Goal: Information Seeking & Learning: Learn about a topic

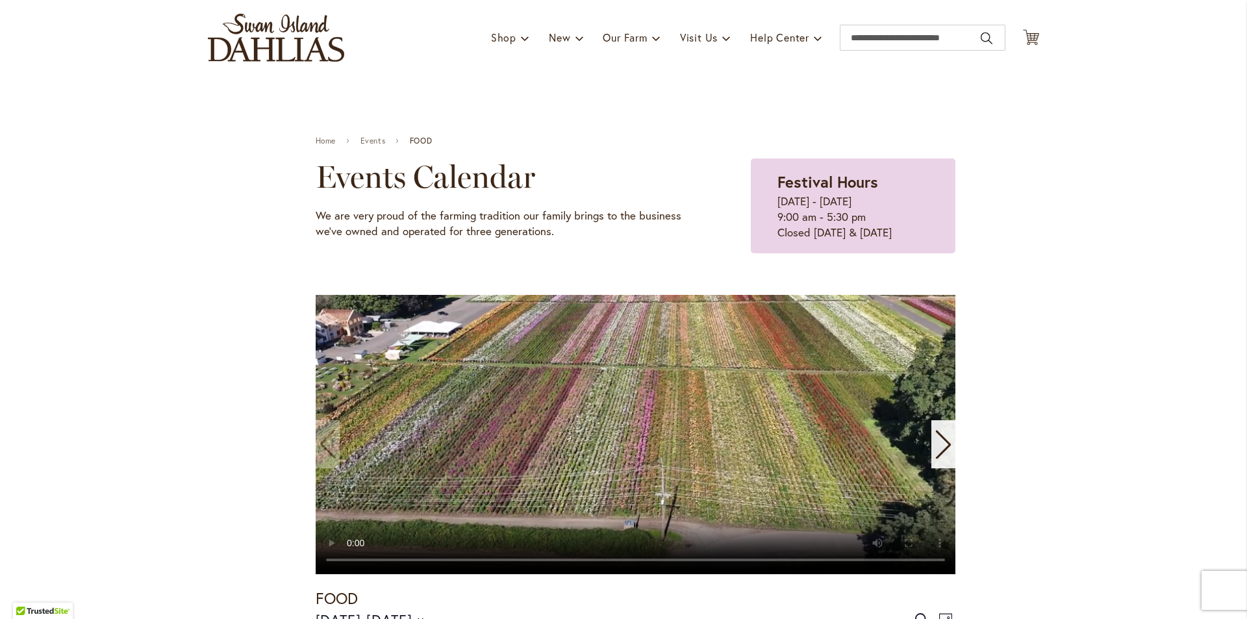
scroll to position [104, 0]
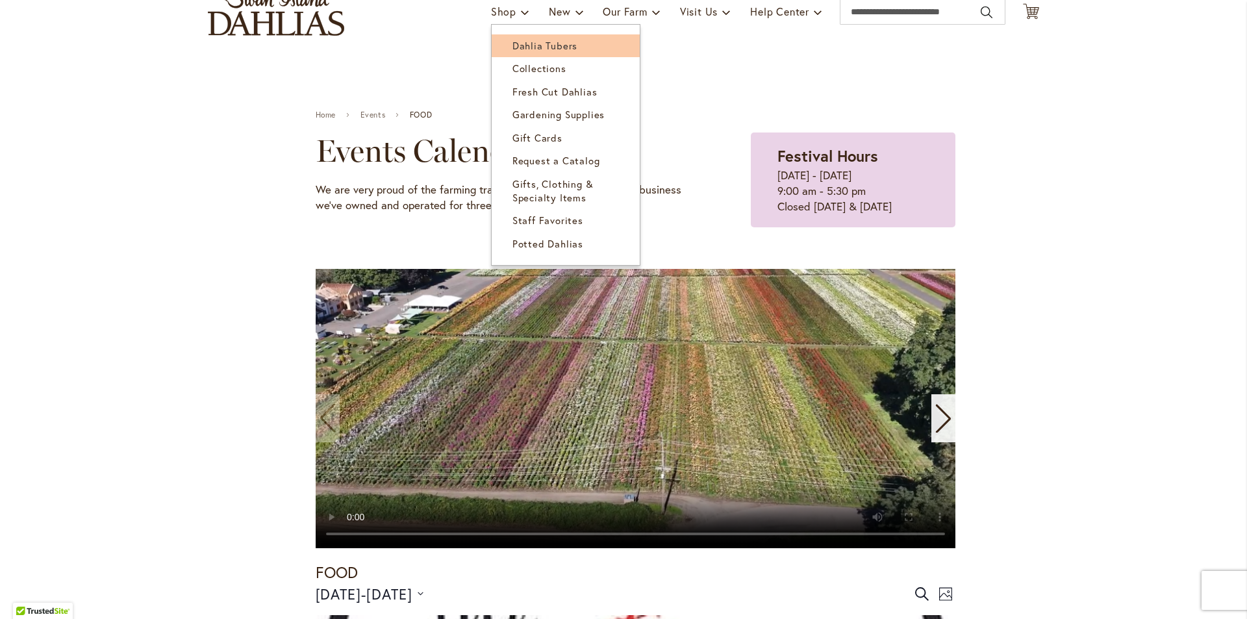
click at [518, 46] on span "Dahlia Tubers" at bounding box center [544, 45] width 65 height 13
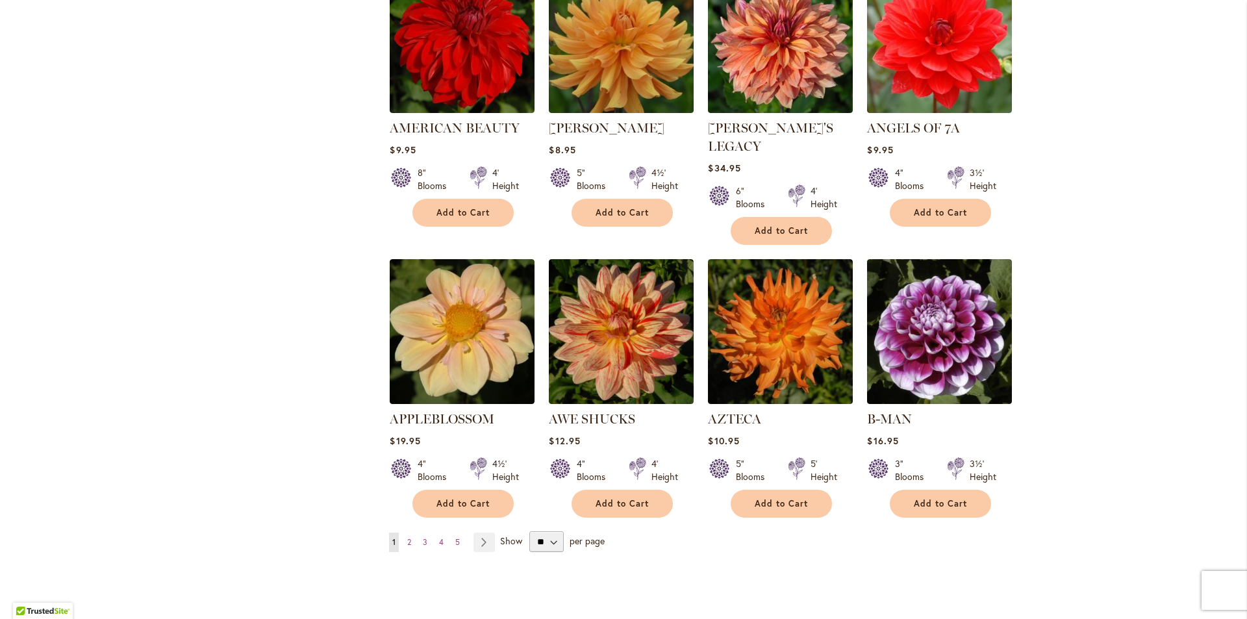
scroll to position [935, 0]
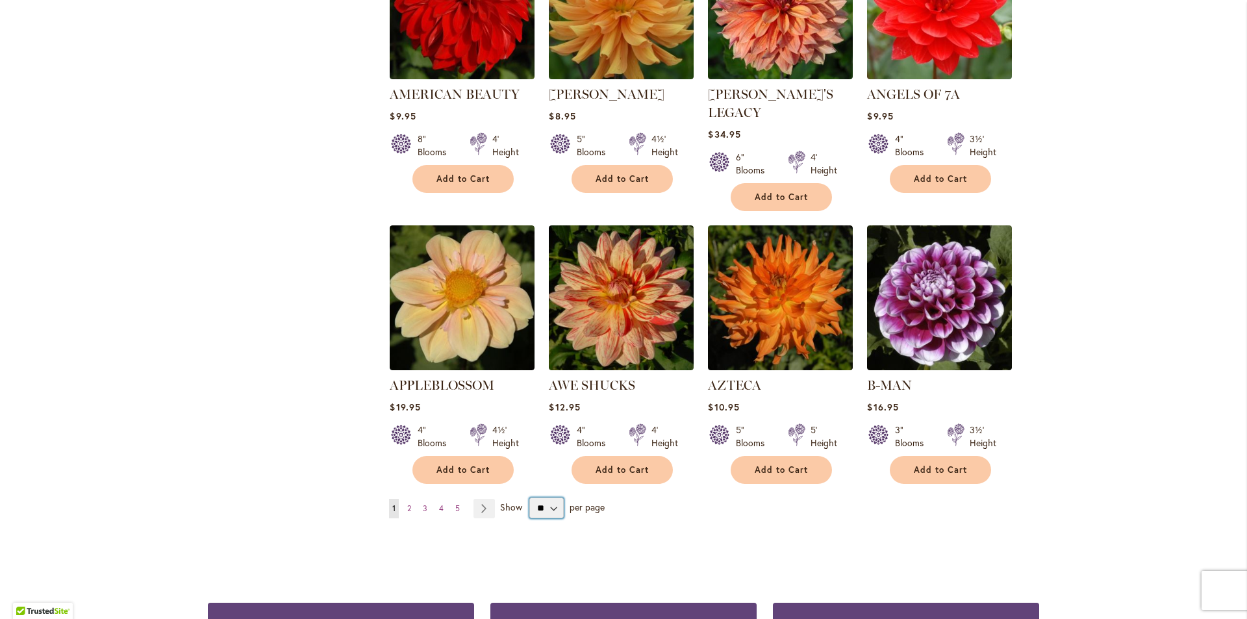
click at [547, 497] on select "** ** ** **" at bounding box center [546, 507] width 34 height 21
select select "**"
click at [529, 497] on select "** ** ** **" at bounding box center [546, 507] width 34 height 21
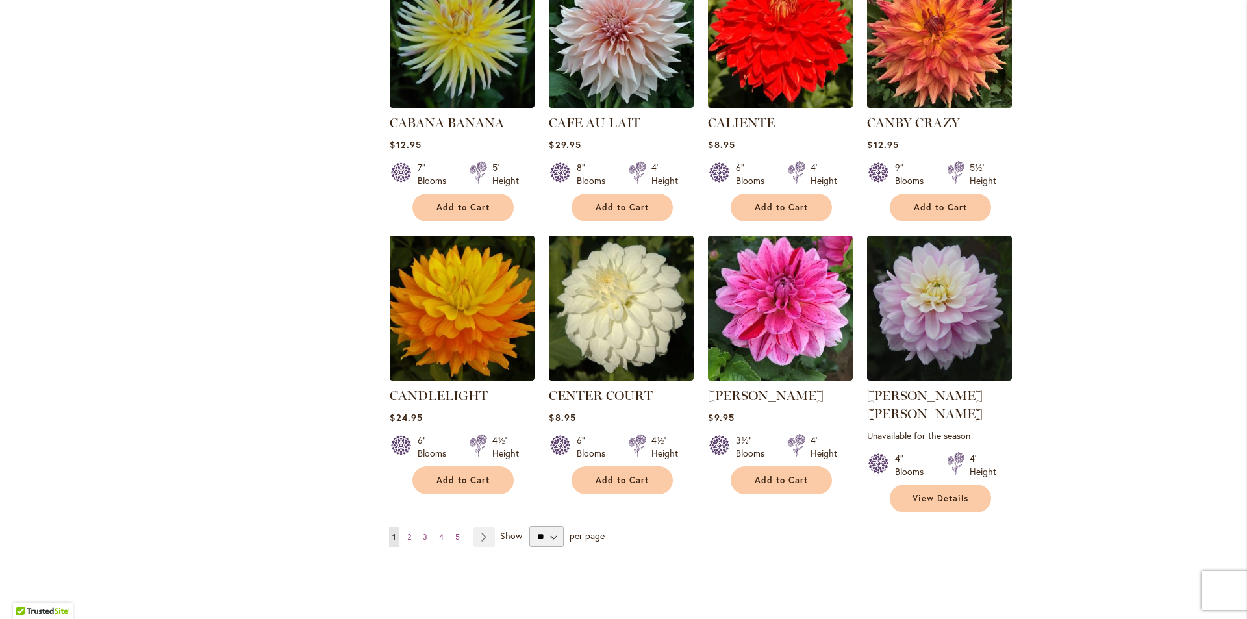
scroll to position [4259, 0]
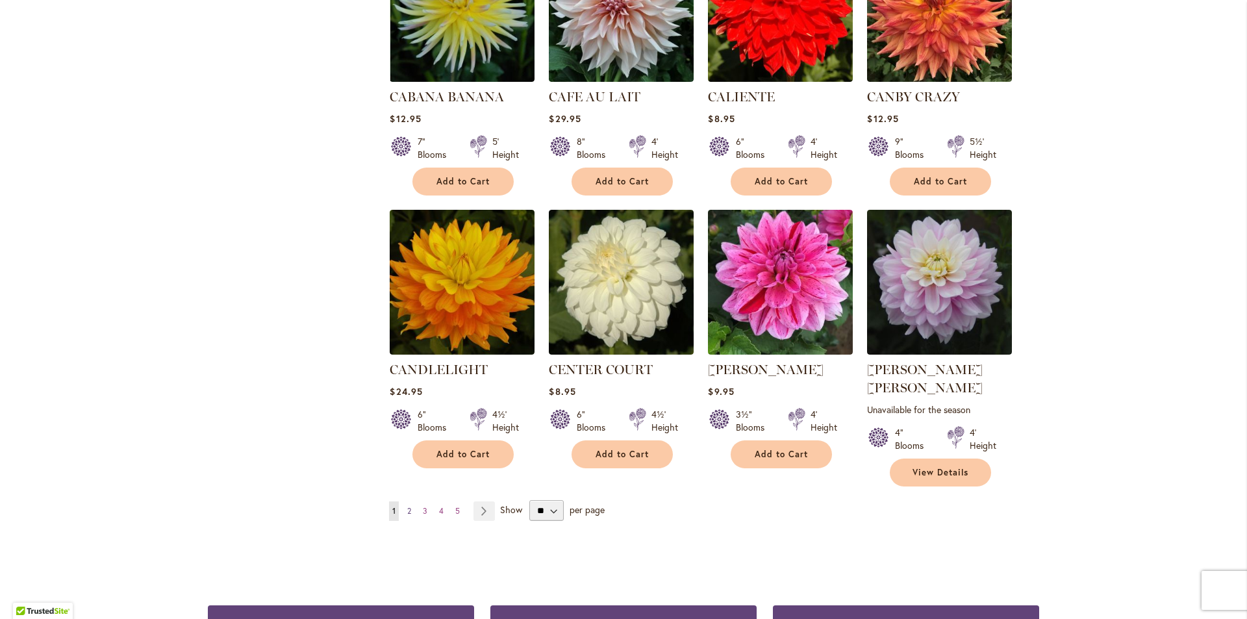
click at [407, 506] on span "2" at bounding box center [409, 511] width 4 height 10
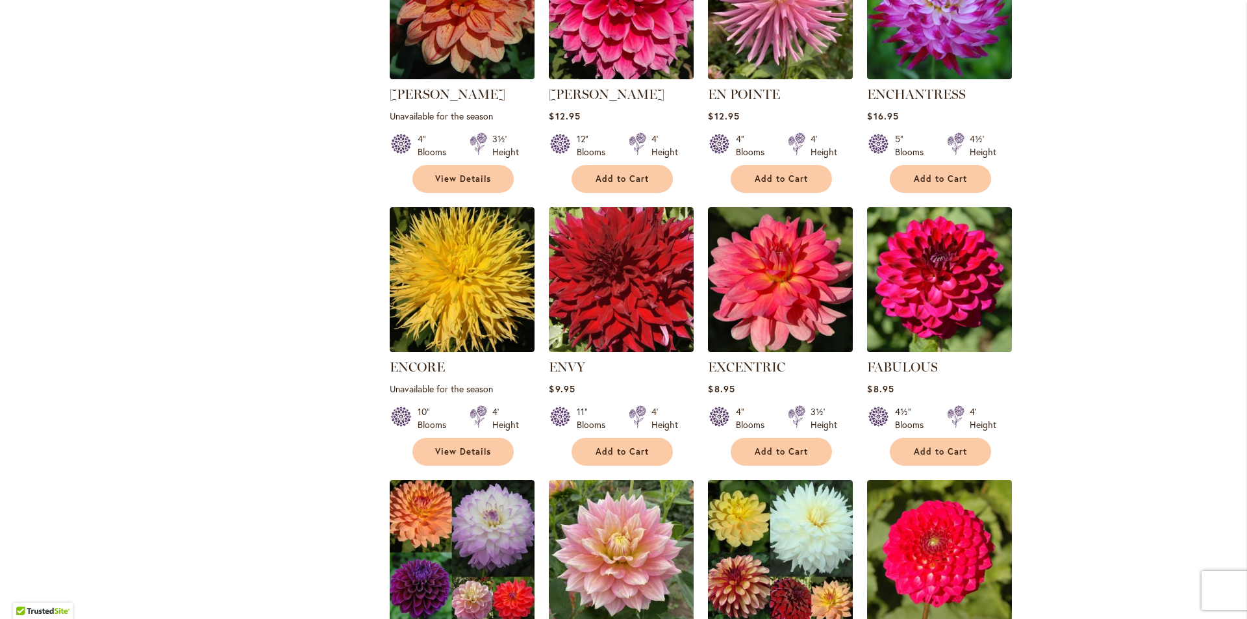
scroll to position [3765, 0]
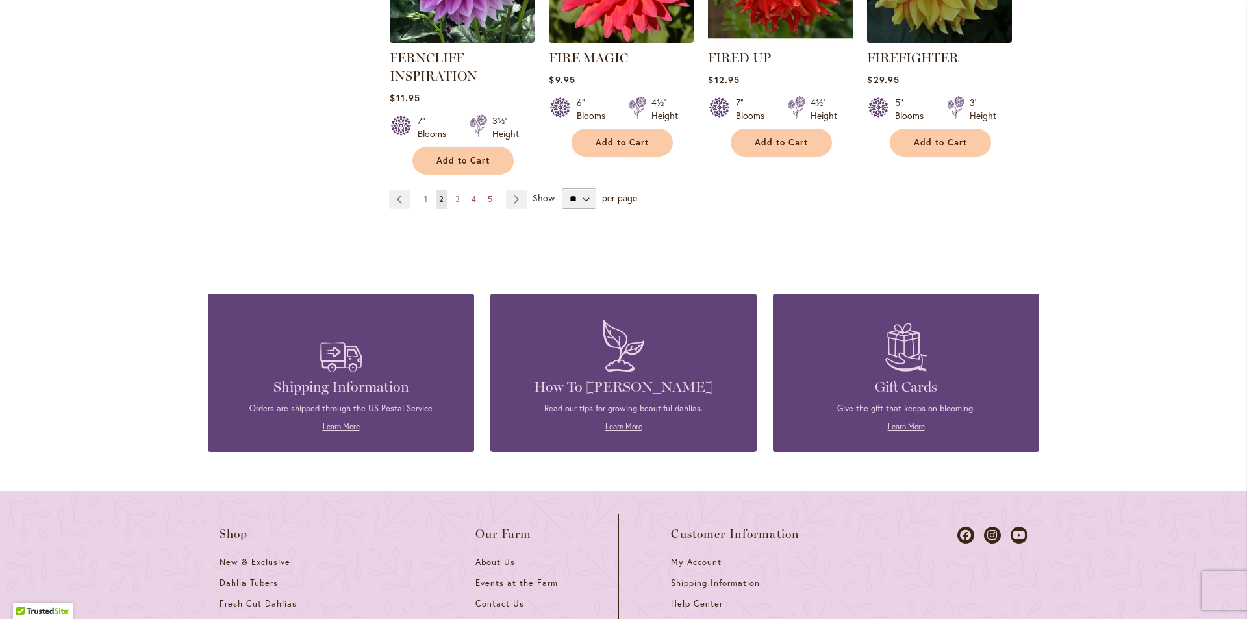
scroll to position [4674, 0]
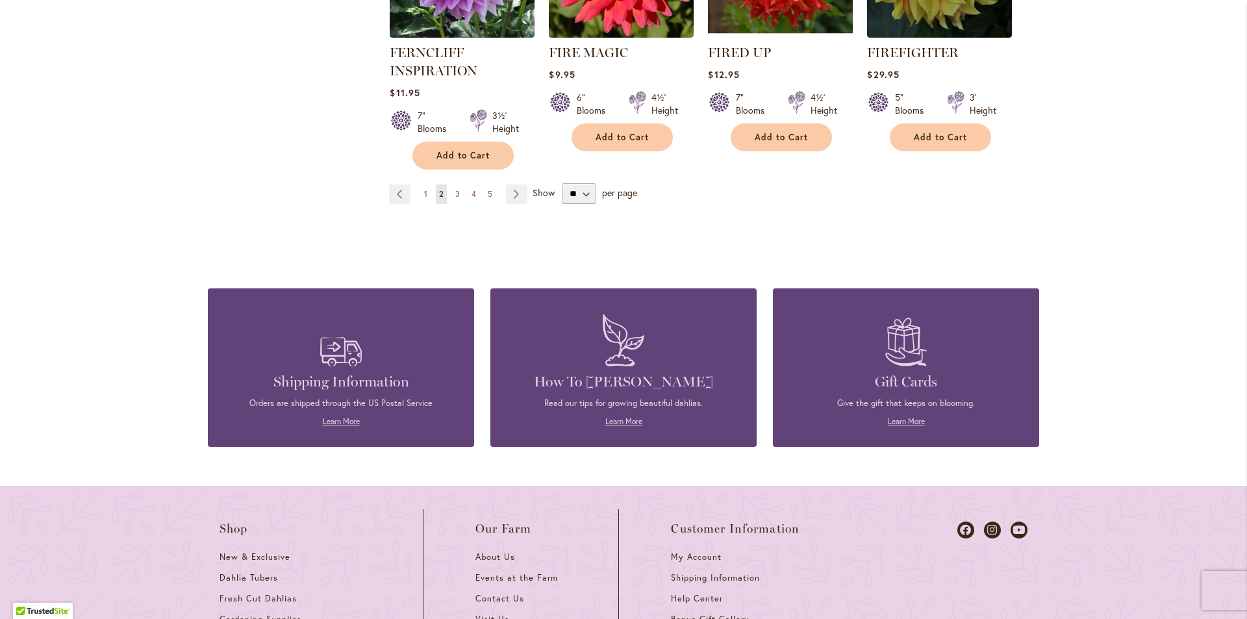
click at [424, 189] on span "1" at bounding box center [425, 194] width 3 height 10
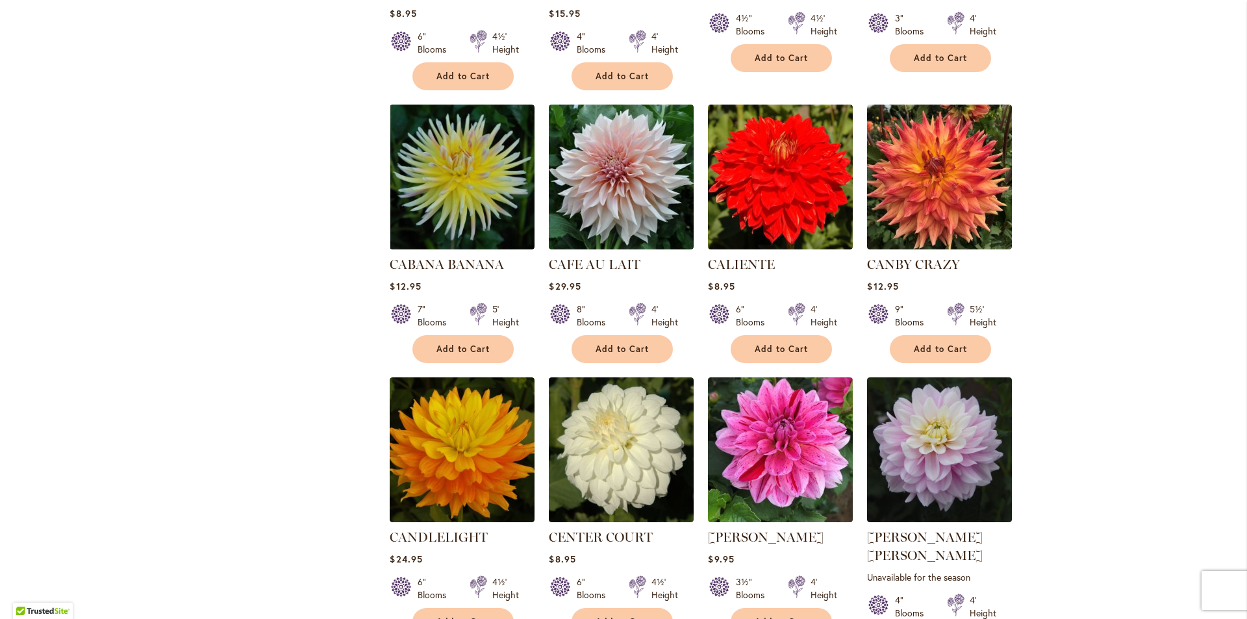
scroll to position [4117, 0]
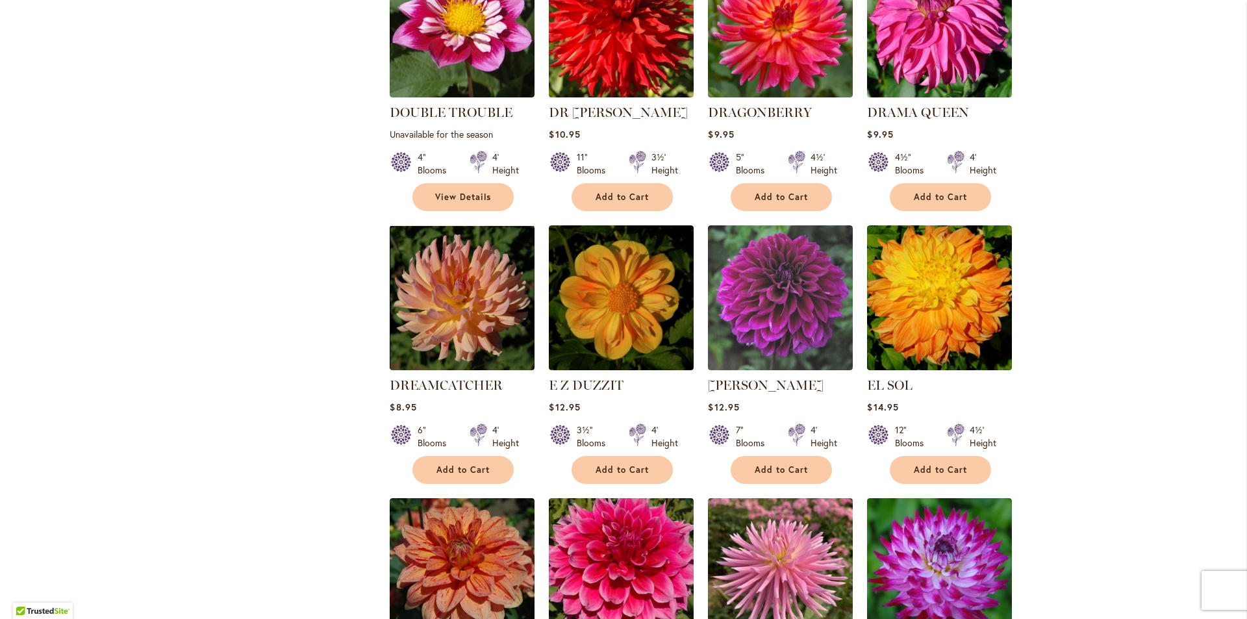
scroll to position [3194, 0]
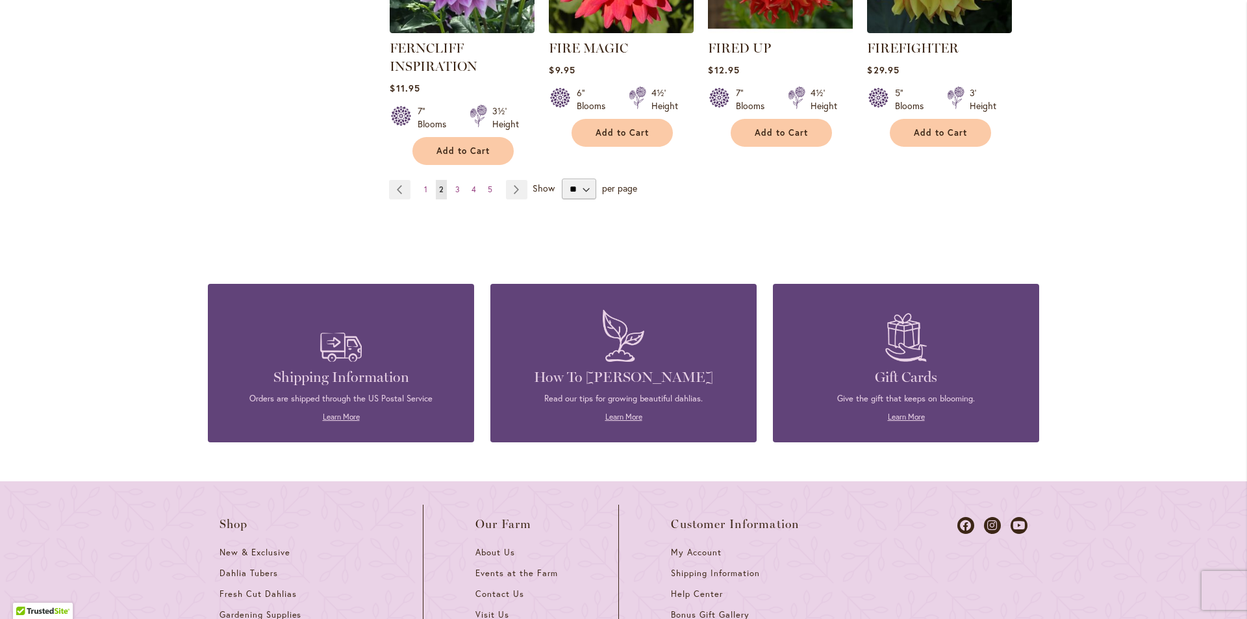
scroll to position [4700, 0]
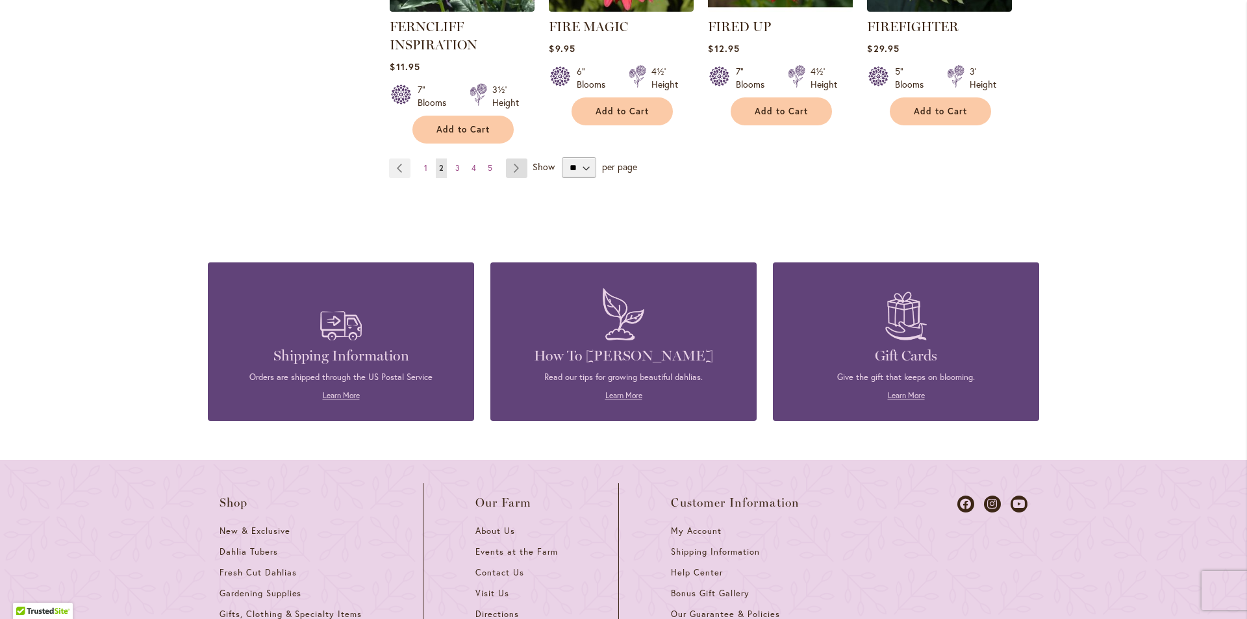
click at [513, 158] on link "Page Next" at bounding box center [516, 167] width 21 height 19
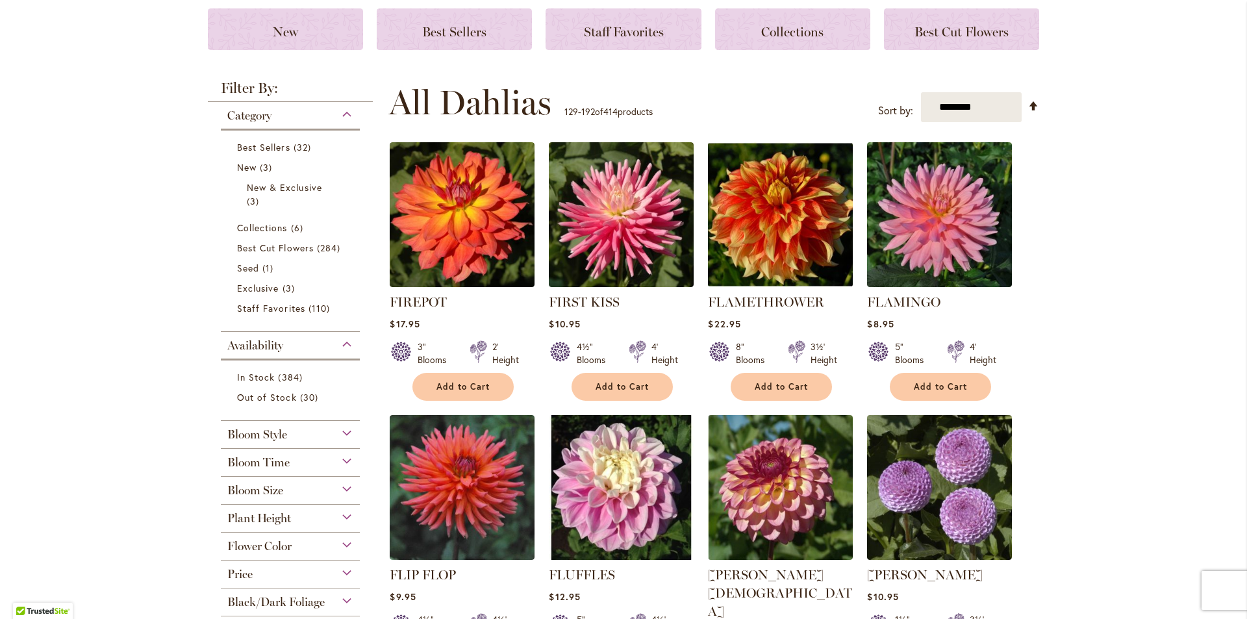
scroll to position [208, 0]
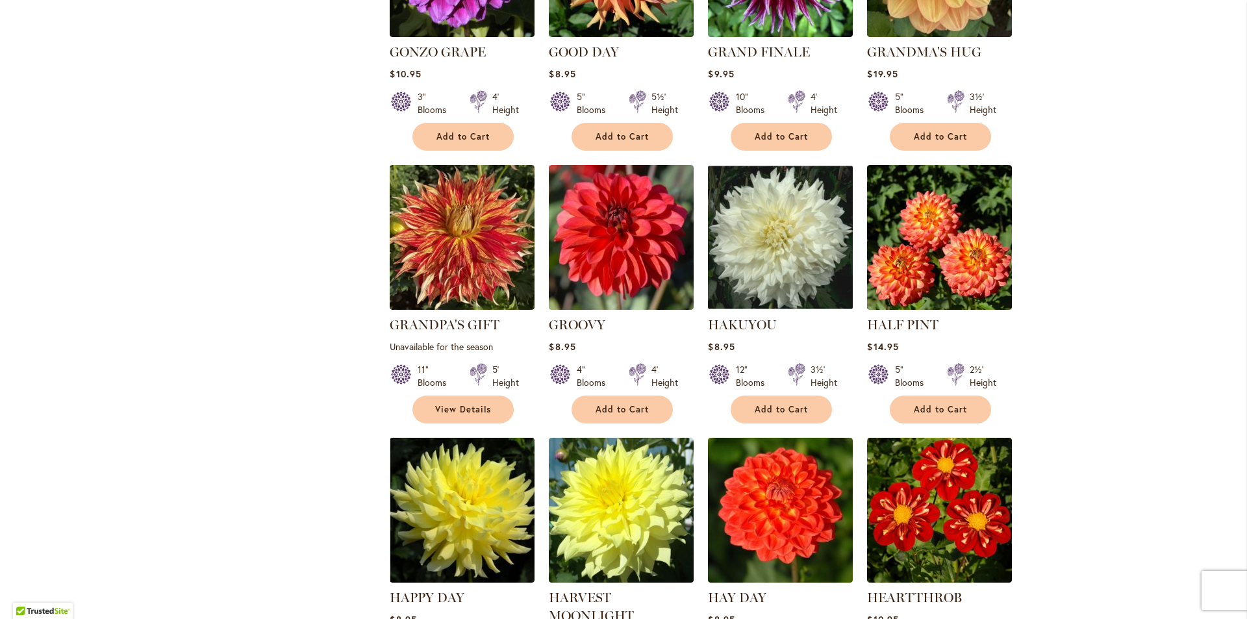
scroll to position [2441, 0]
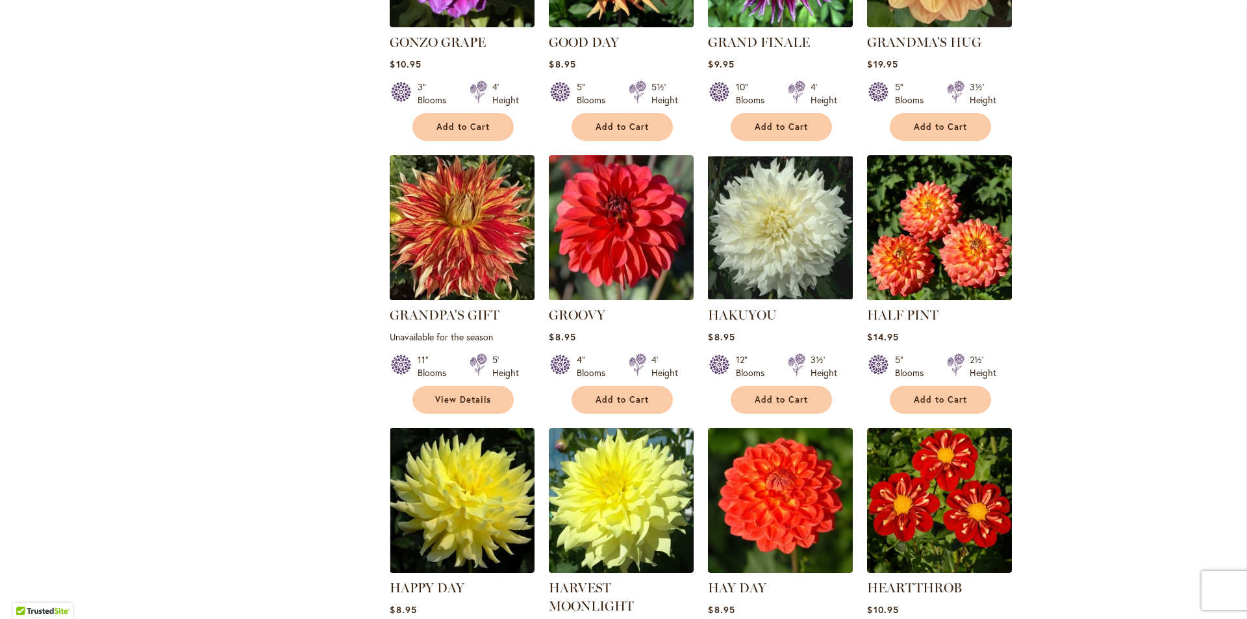
click at [453, 181] on img at bounding box center [462, 228] width 152 height 152
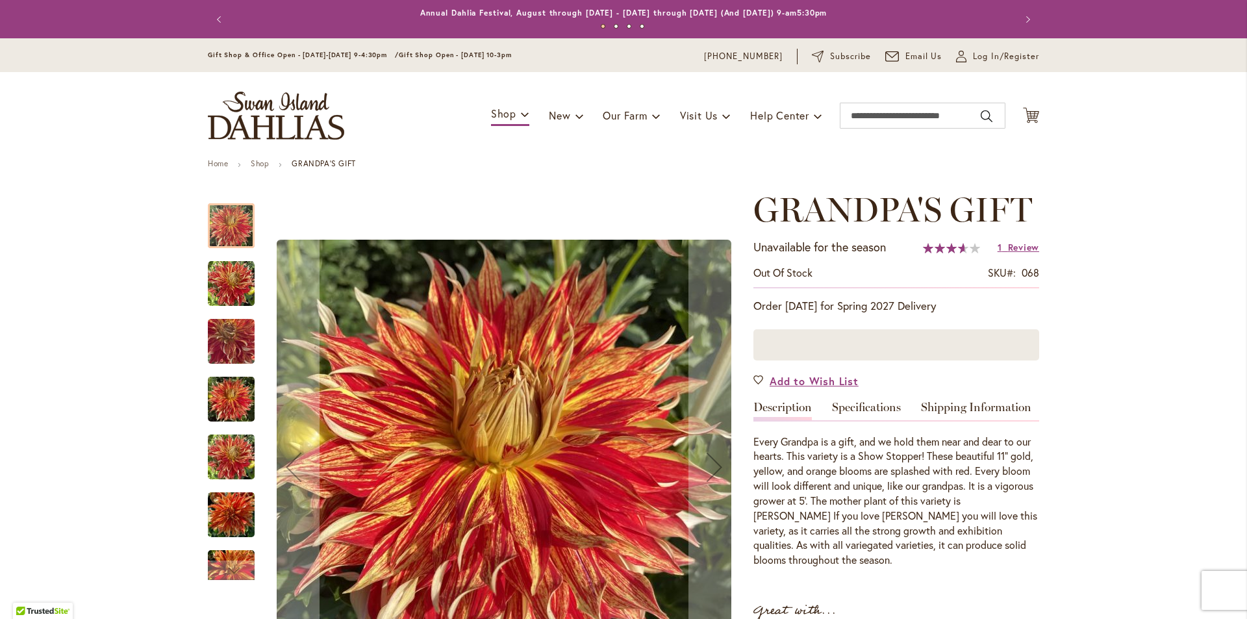
click at [228, 349] on img "Grandpa's Gift" at bounding box center [231, 341] width 47 height 62
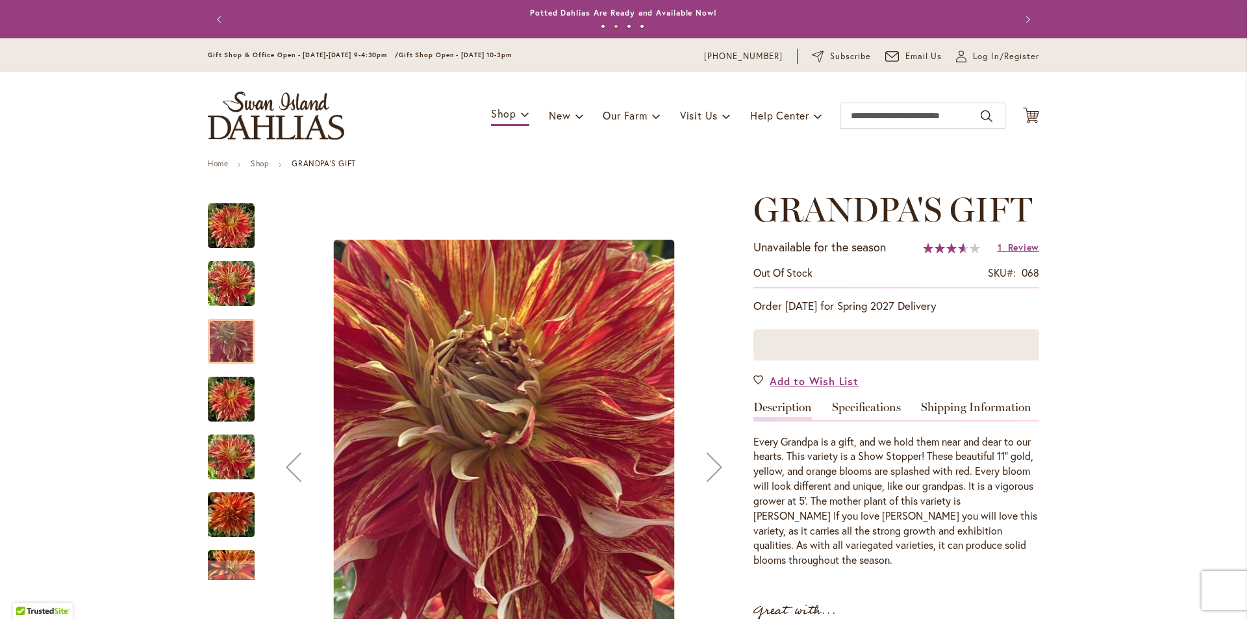
click at [224, 460] on img "GRANDPA'S GIFT" at bounding box center [231, 457] width 47 height 62
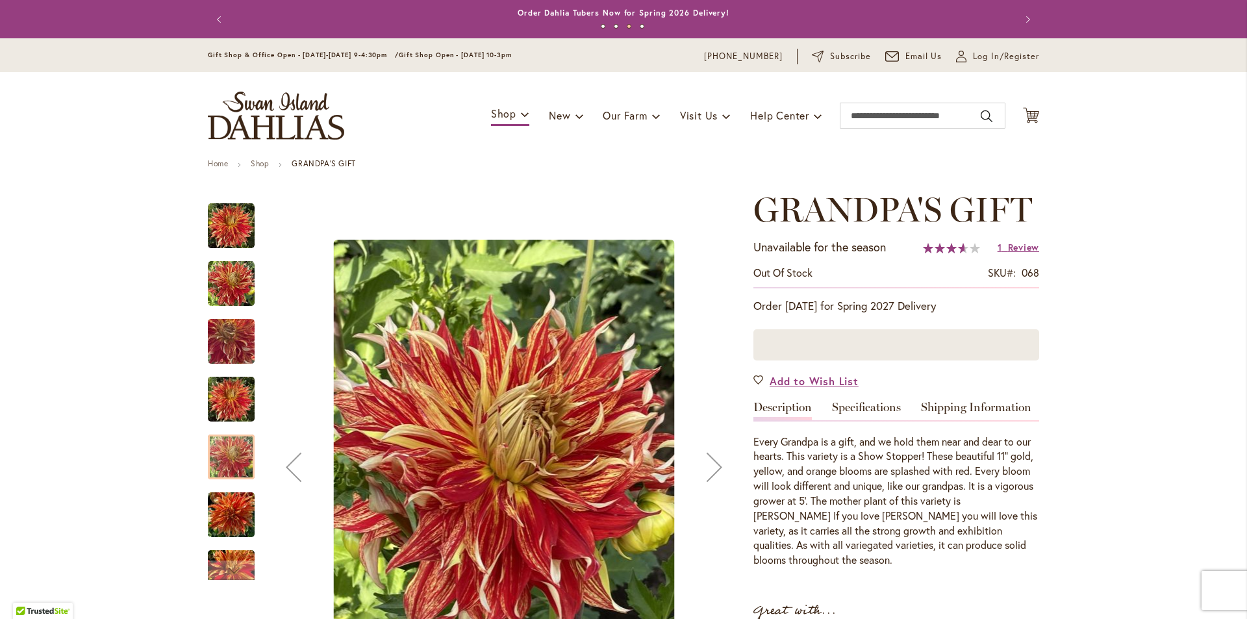
click at [230, 525] on img "GRANDPA'S GIFT" at bounding box center [231, 515] width 47 height 62
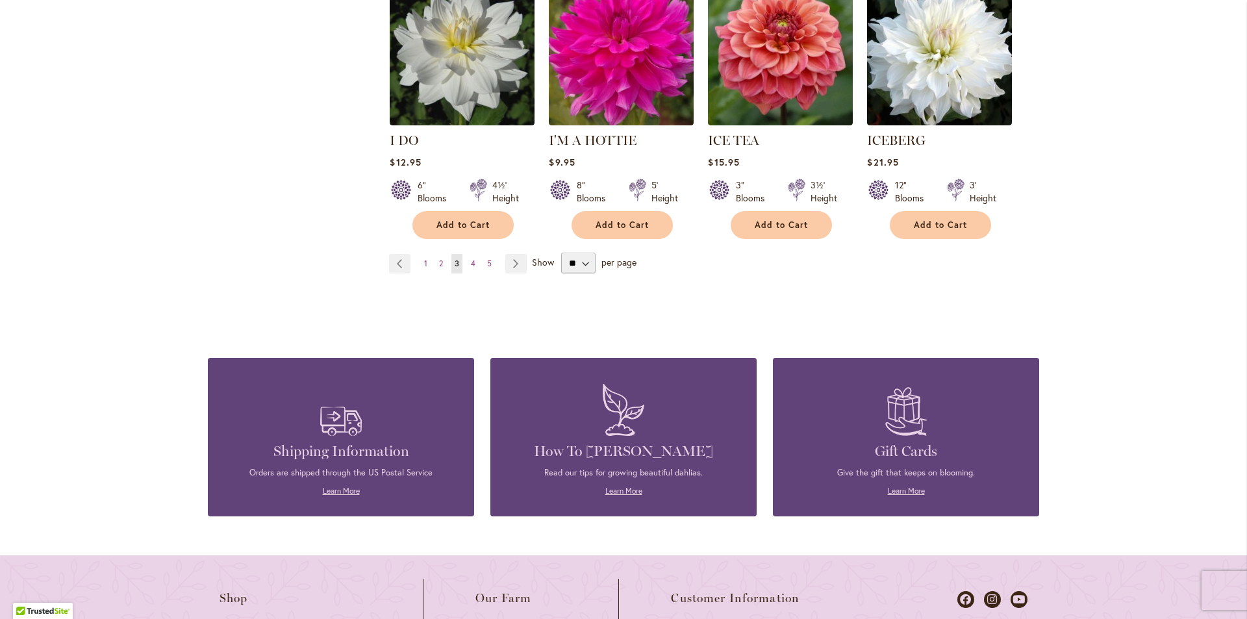
scroll to position [4611, 0]
click at [508, 253] on link "Page Next" at bounding box center [515, 262] width 21 height 19
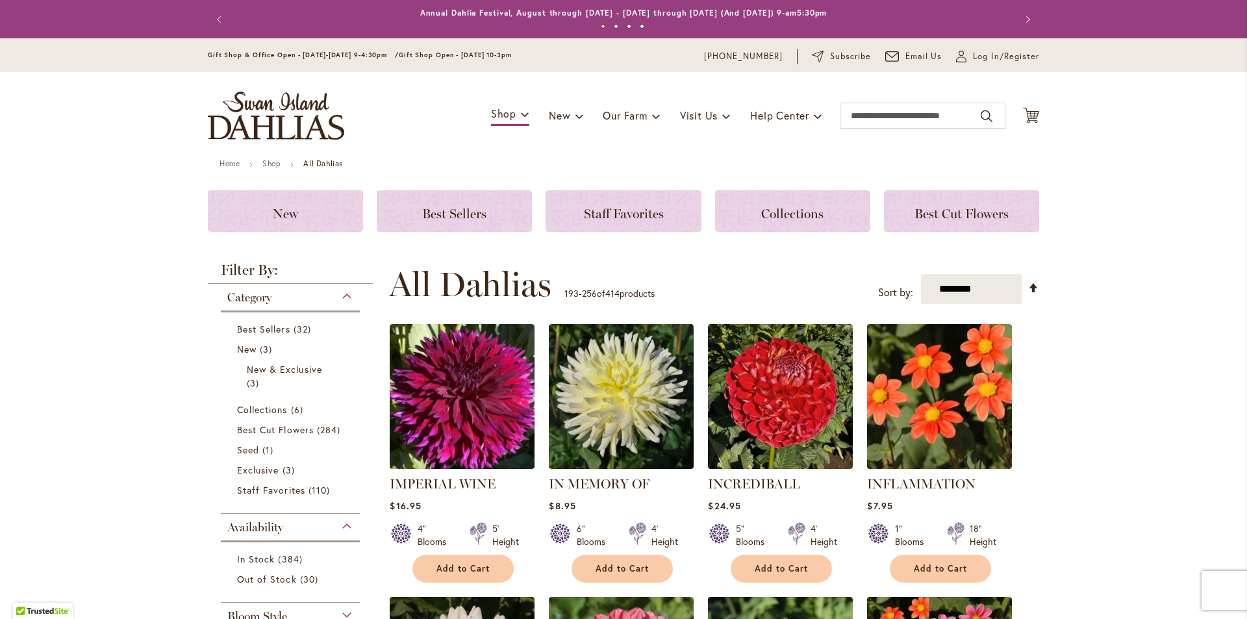
scroll to position [274, 0]
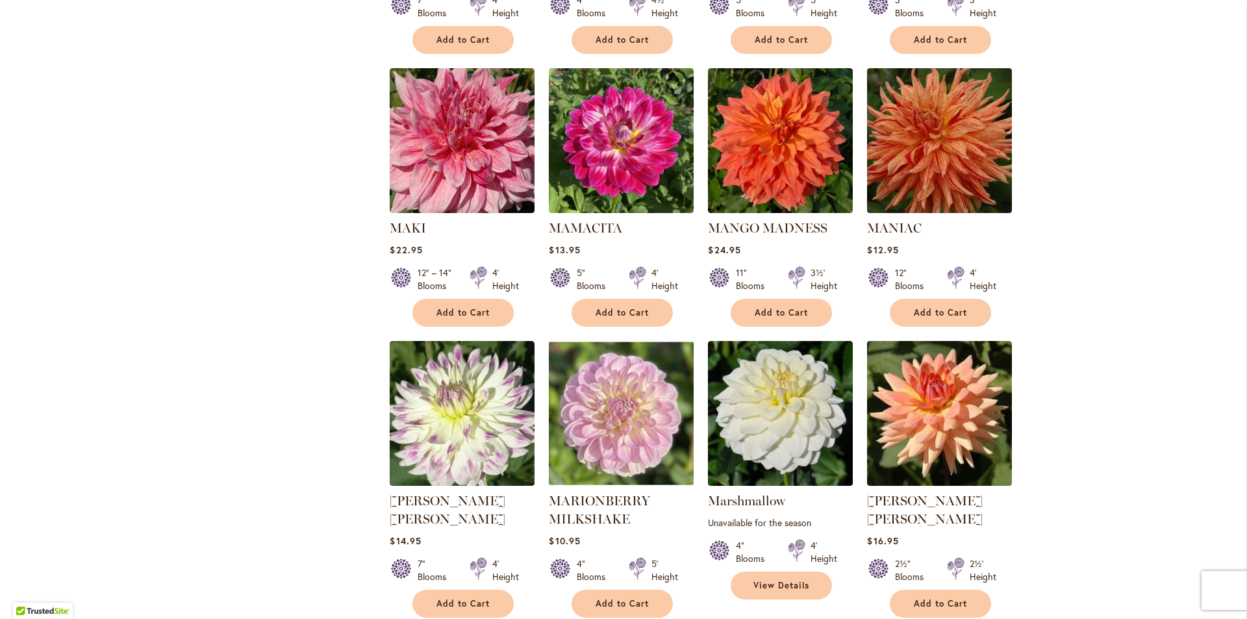
scroll to position [4221, 0]
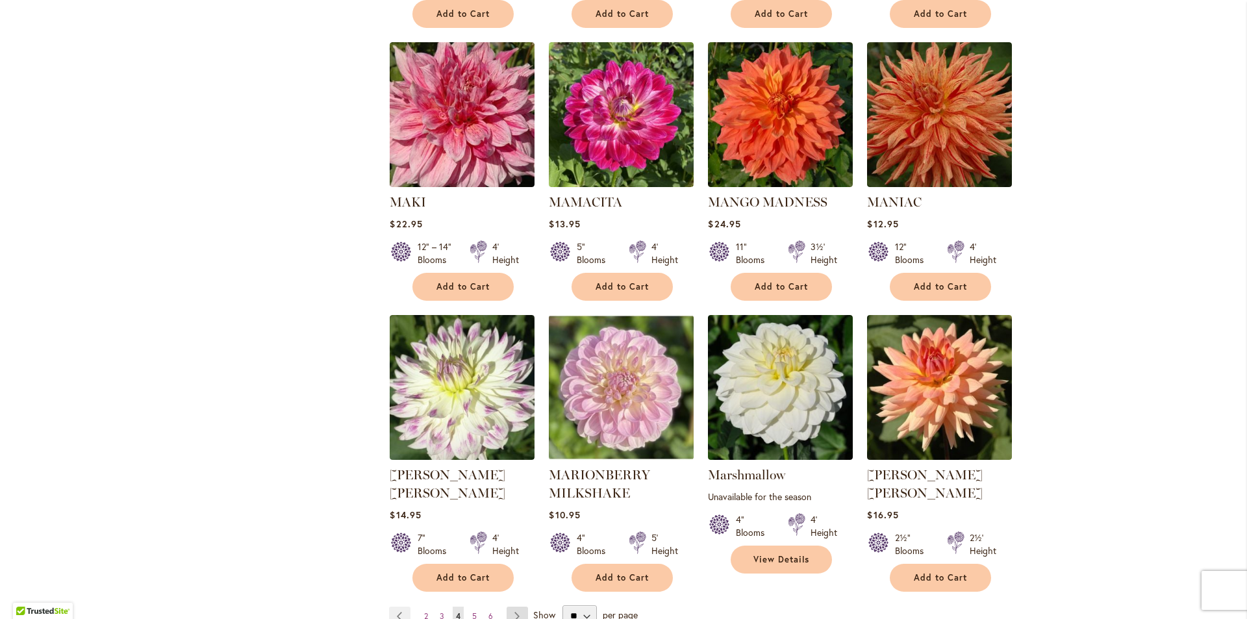
click at [512, 606] on link "Page Next" at bounding box center [516, 615] width 21 height 19
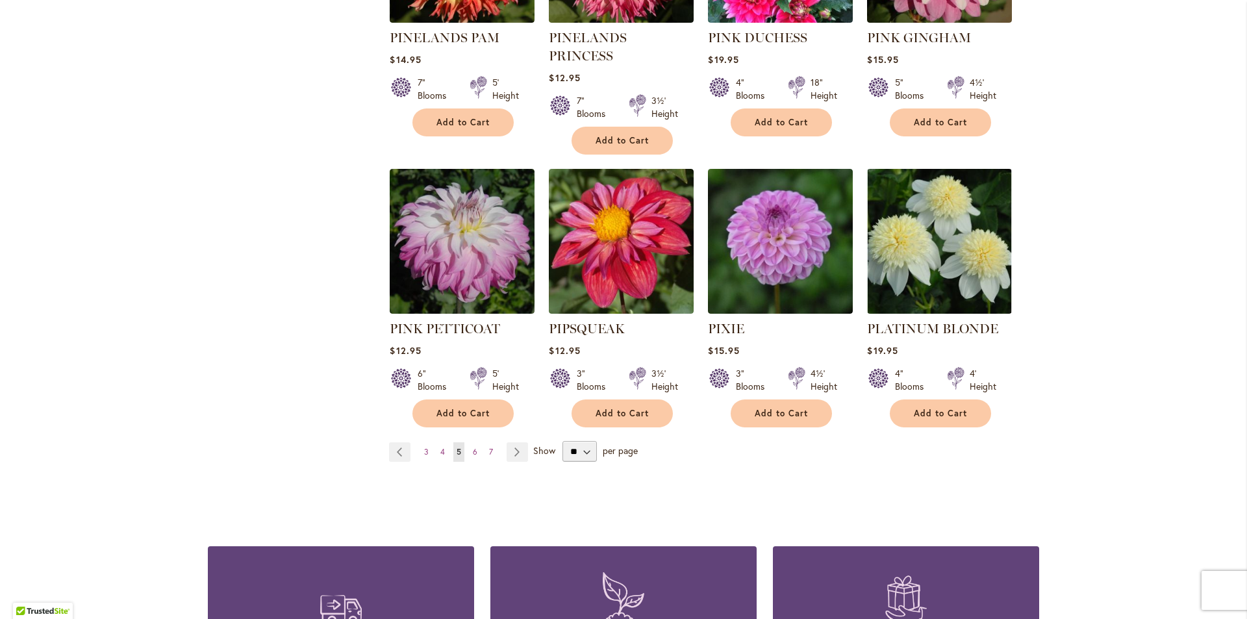
scroll to position [4391, 0]
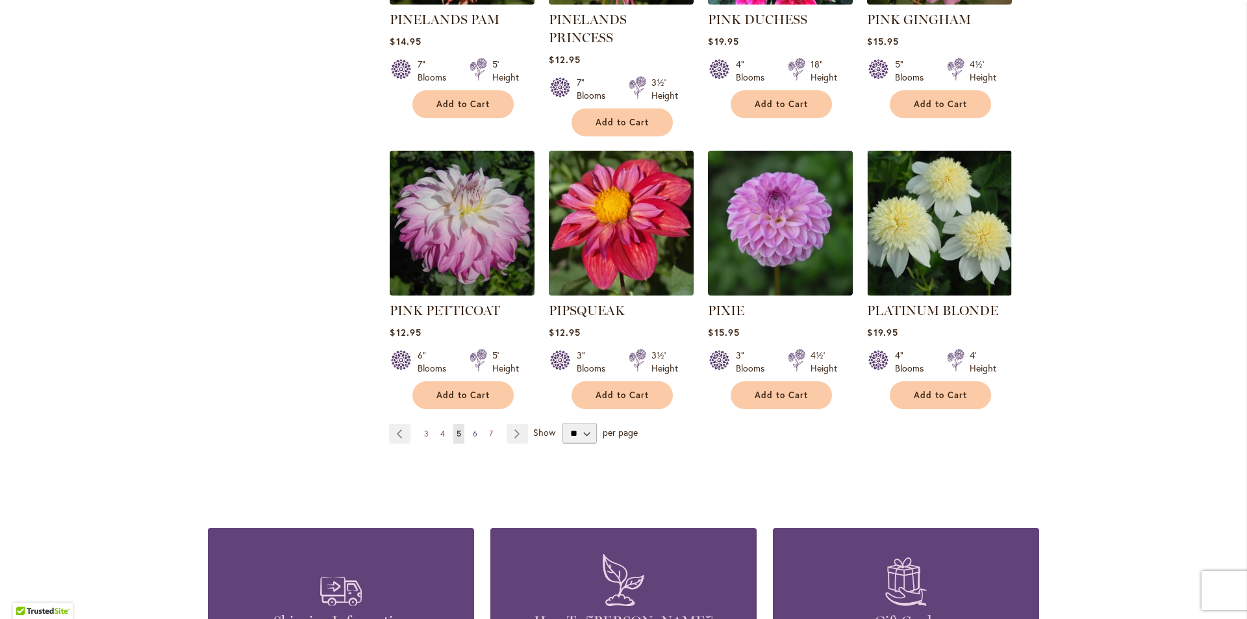
click at [473, 428] on span "6" at bounding box center [475, 433] width 5 height 10
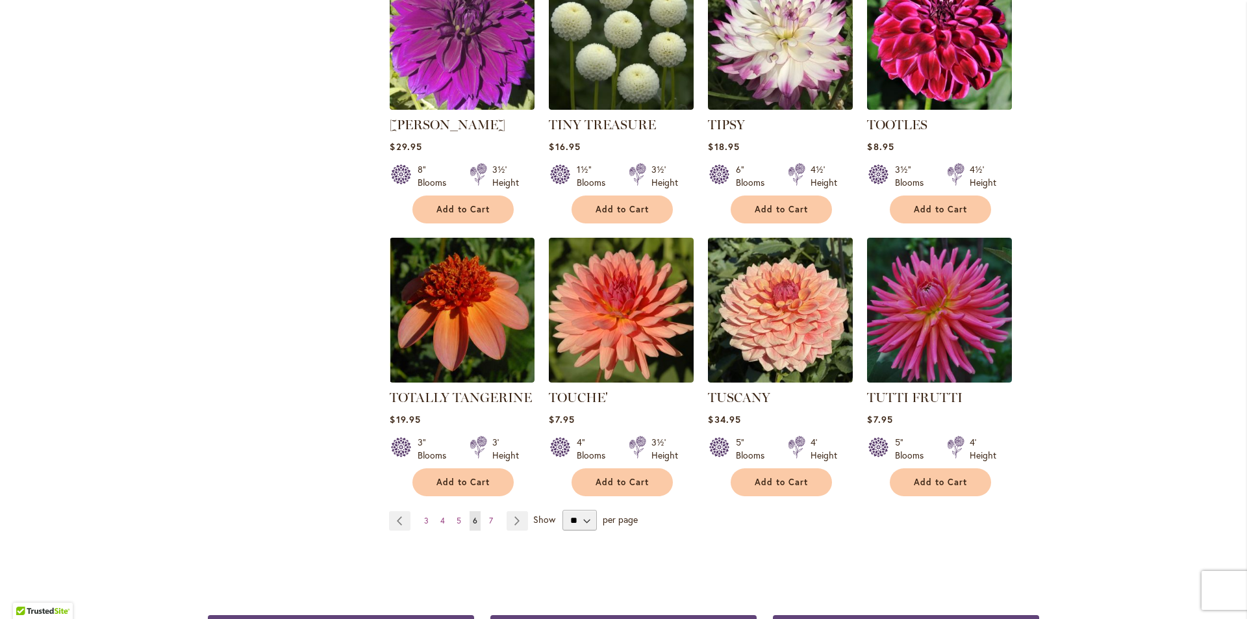
scroll to position [4255, 0]
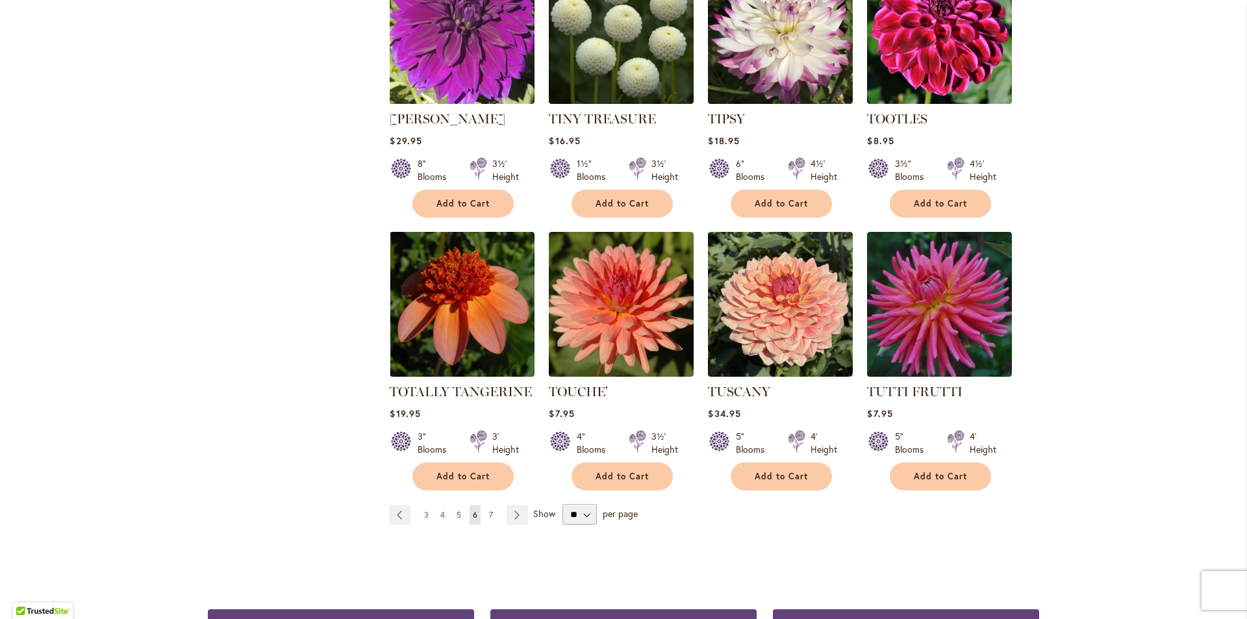
click at [489, 510] on span "7" at bounding box center [491, 515] width 4 height 10
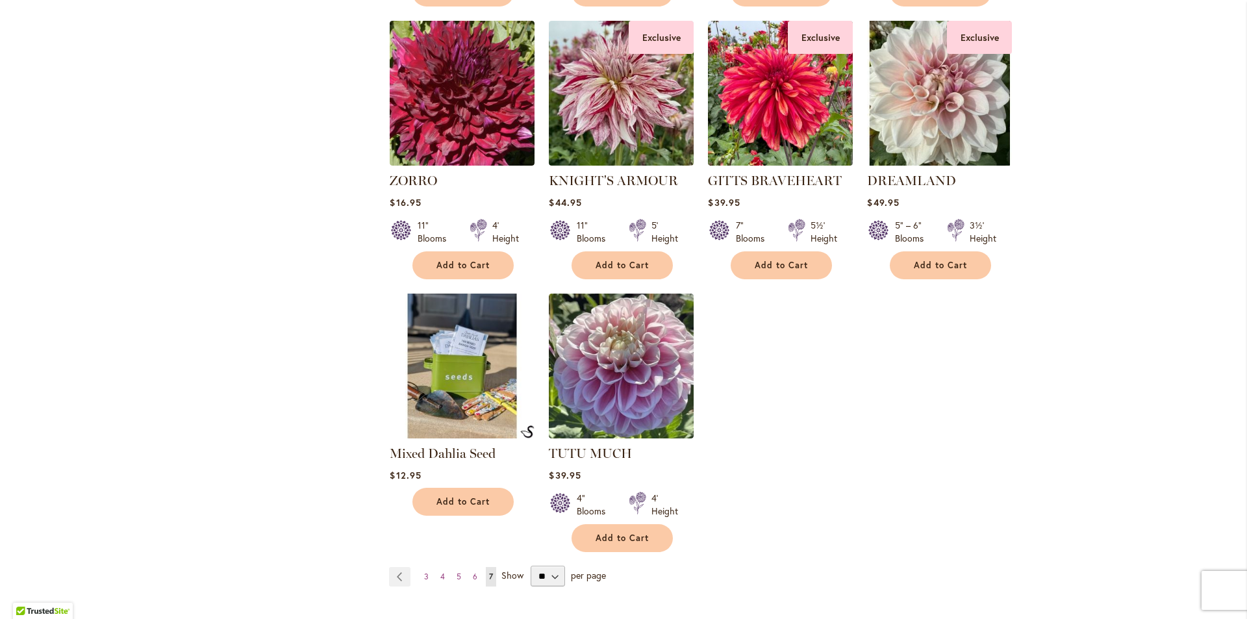
scroll to position [1961, 0]
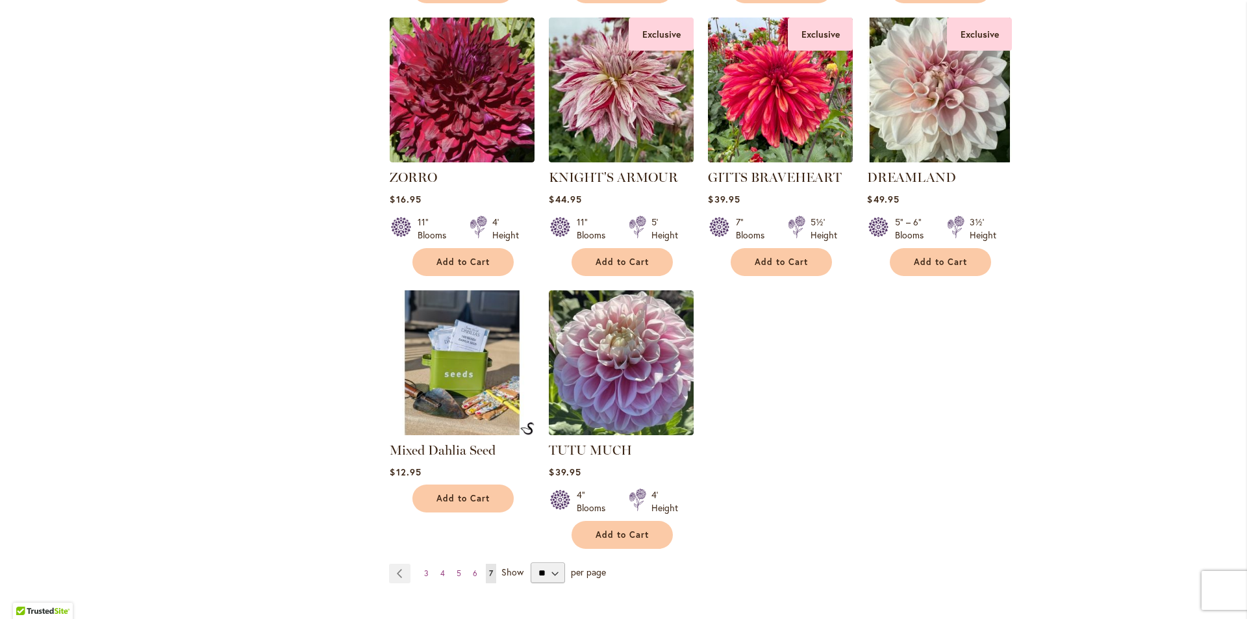
click at [452, 346] on img at bounding box center [462, 363] width 152 height 152
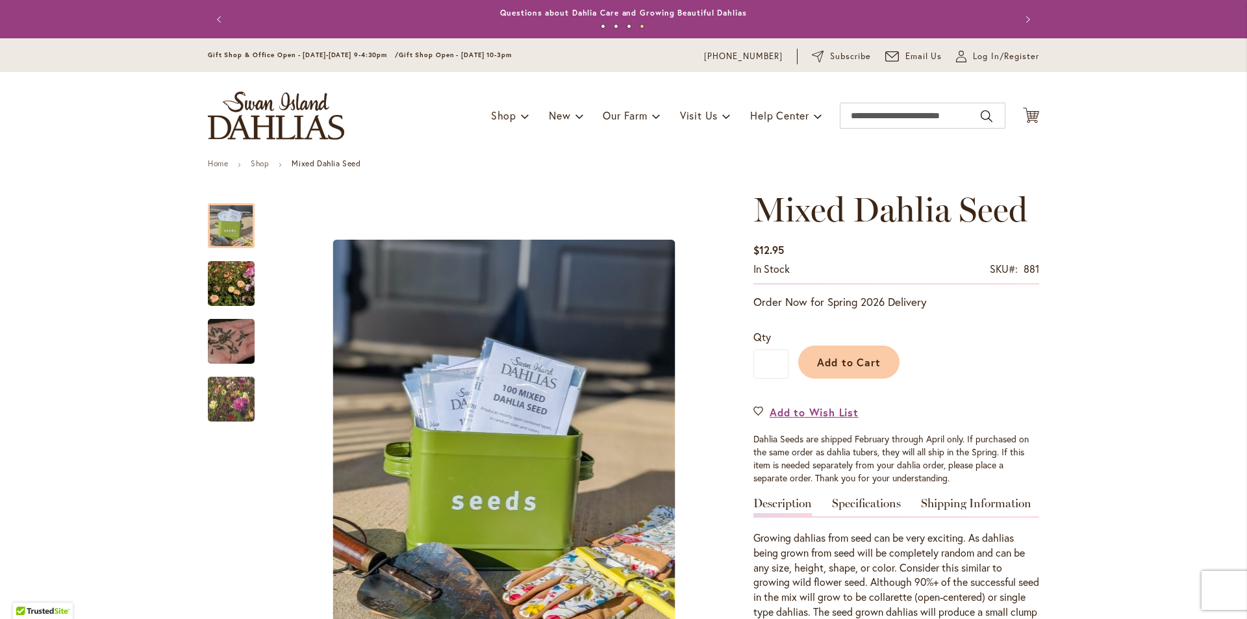
click at [607, 10] on link "Potted Dahlias Are Ready and Available Now!" at bounding box center [623, 13] width 187 height 10
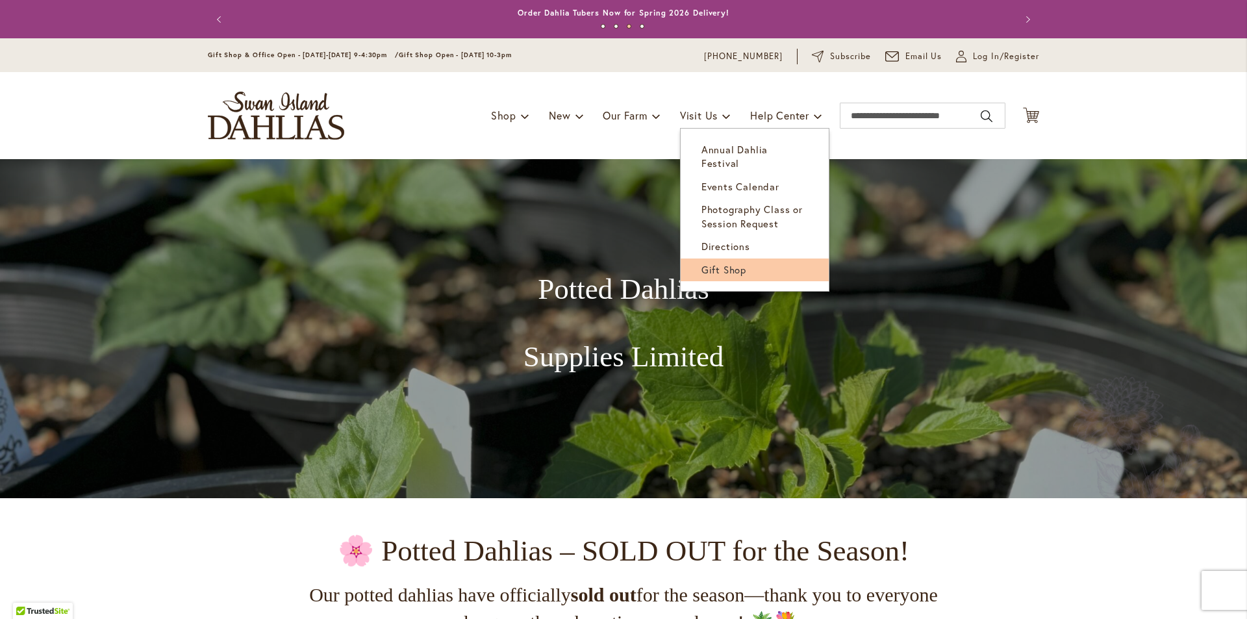
click at [712, 263] on span "Gift Shop" at bounding box center [723, 269] width 45 height 13
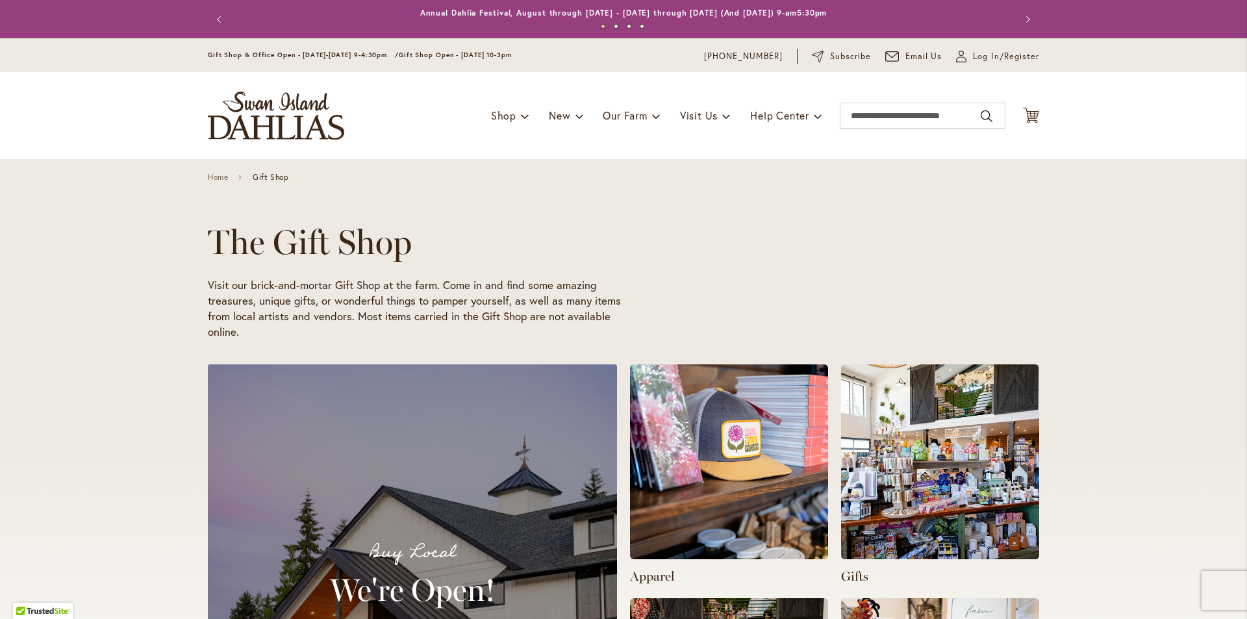
click at [101, 279] on div "The Gift Shop Visit our brick-and-mortar Gift Shop at the farm. Come in and fin…" at bounding box center [623, 255] width 1247 height 192
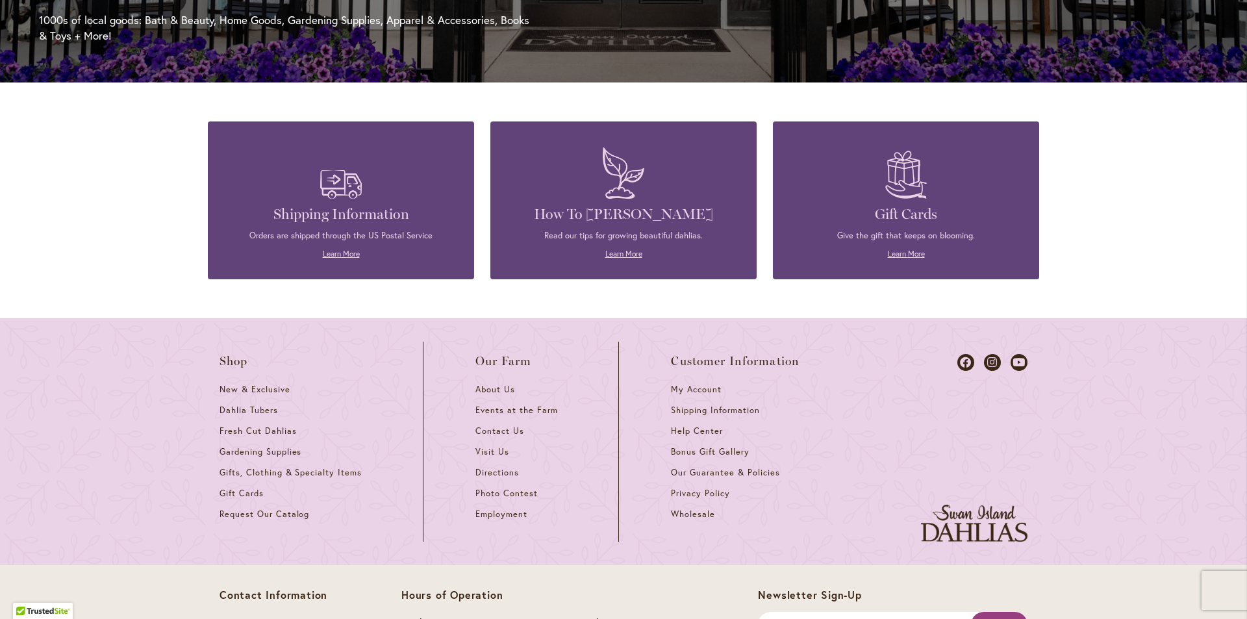
scroll to position [0, 826]
click at [256, 427] on span "Fresh Cut Dahlias" at bounding box center [257, 430] width 77 height 11
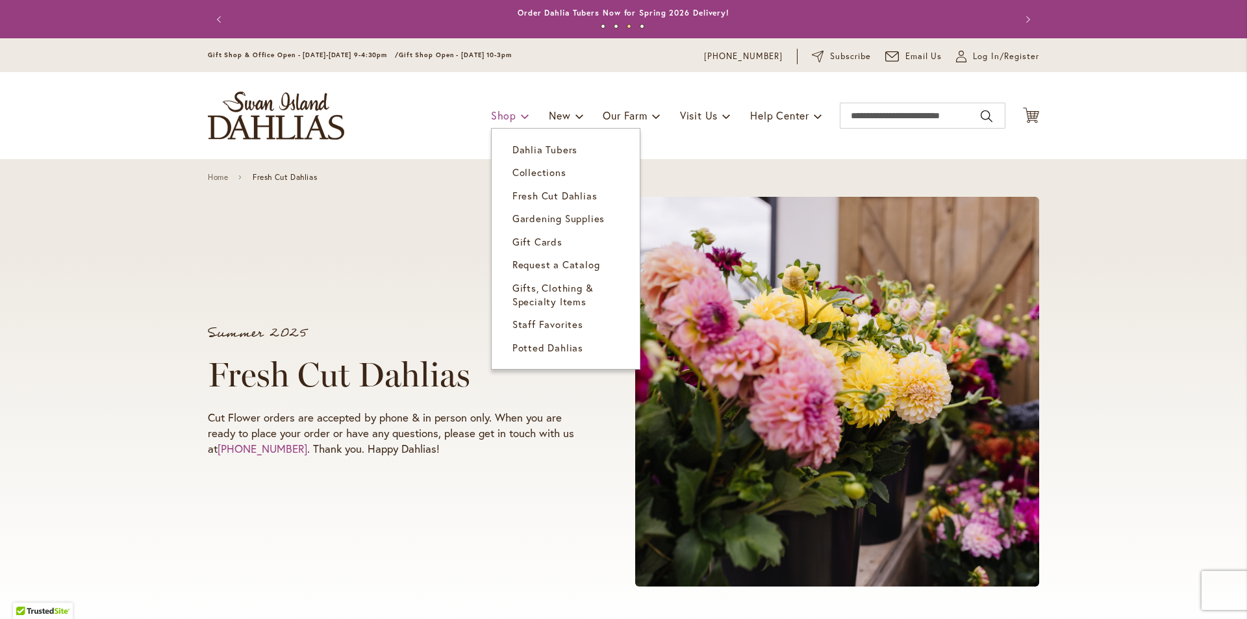
click at [508, 118] on link "Shop" at bounding box center [510, 115] width 38 height 25
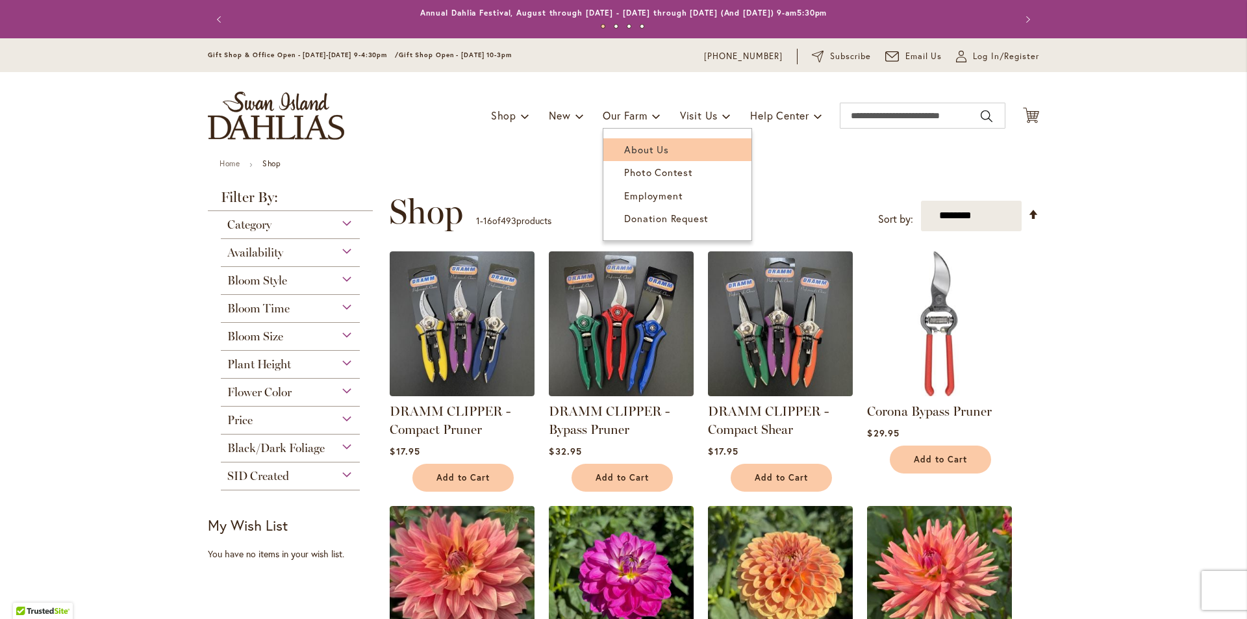
click at [635, 148] on span "About Us" at bounding box center [646, 149] width 44 height 13
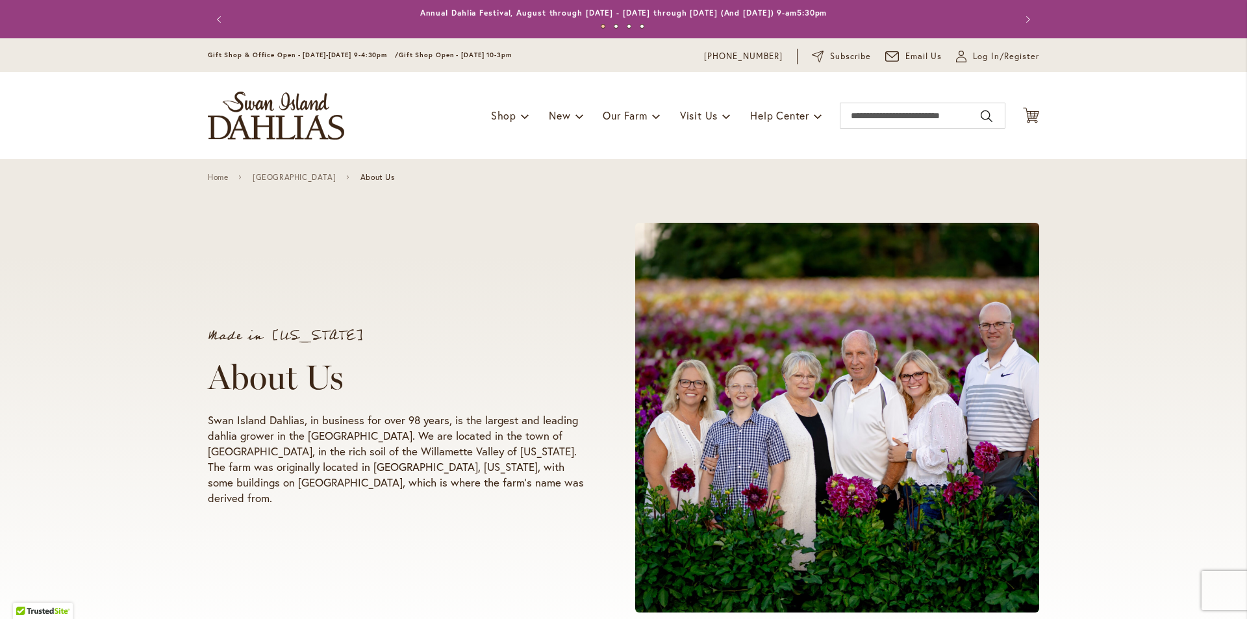
click at [92, 329] on div "Made in Oregon About Us Swan Island Dahlias, in business for over 98 years, is …" at bounding box center [623, 404] width 1247 height 491
click at [575, 153] on span "New & Exclusive" at bounding box center [609, 149] width 79 height 13
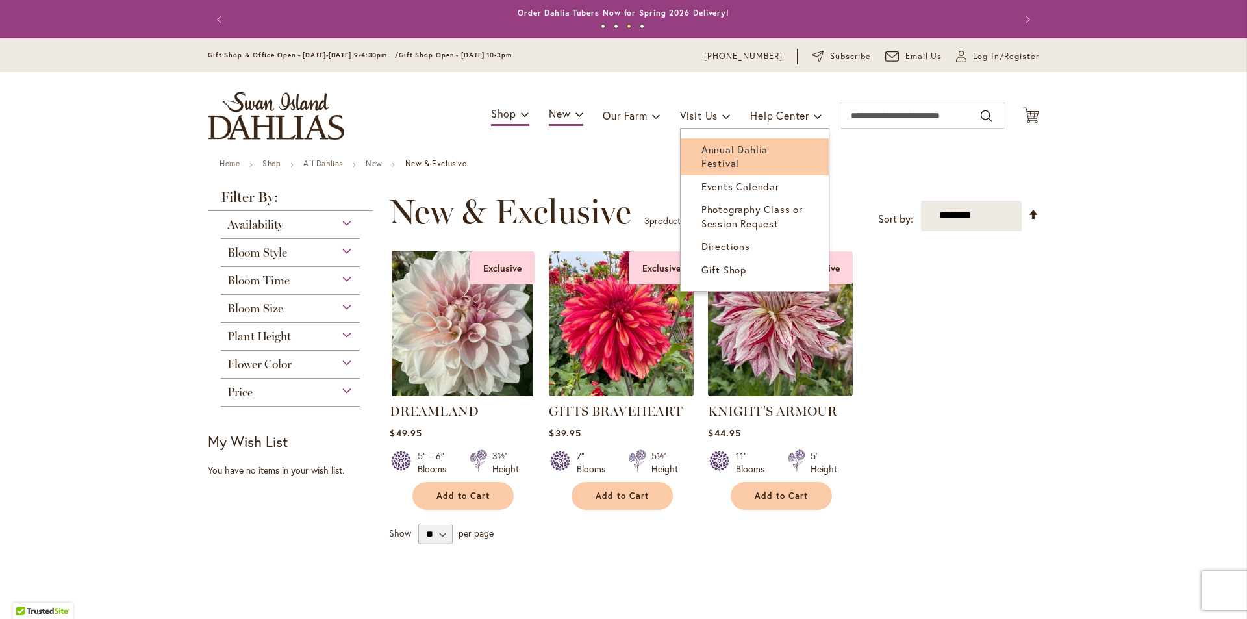
click at [711, 151] on span "Annual Dahlia Festival" at bounding box center [734, 156] width 66 height 27
